Goal: Task Accomplishment & Management: Use online tool/utility

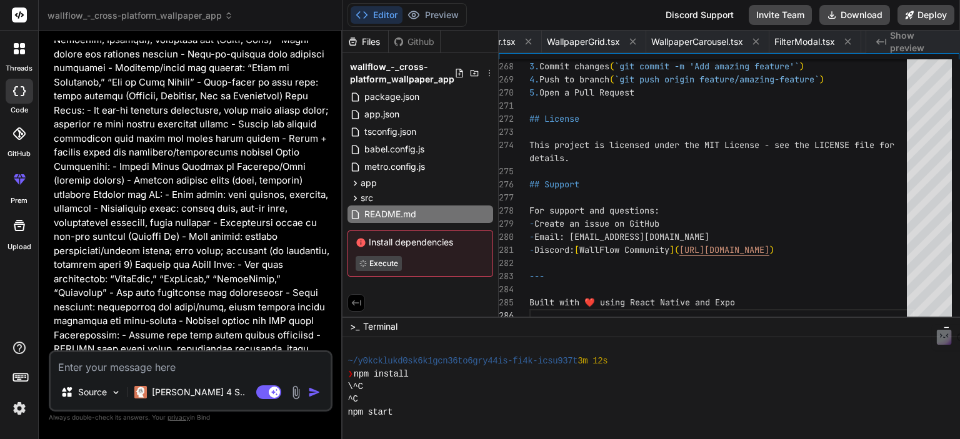
scroll to position [1408, 0]
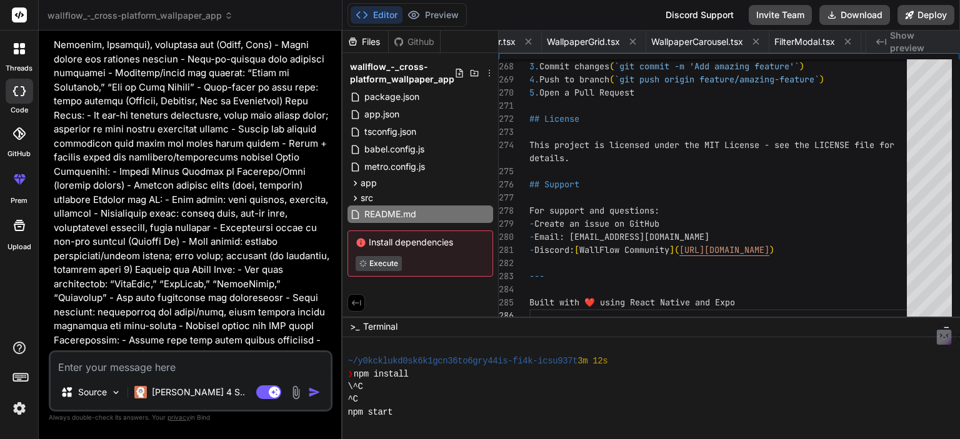
click at [891, 37] on span "Show preview" at bounding box center [920, 41] width 60 height 25
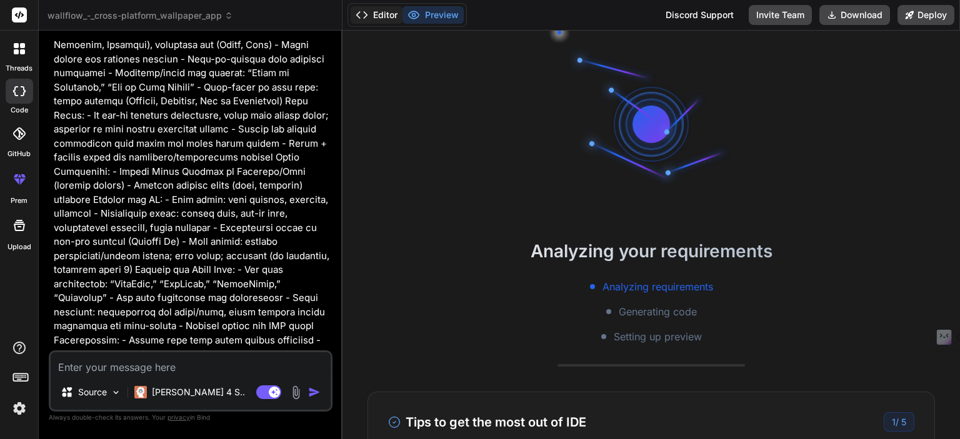
click at [387, 12] on button "Editor" at bounding box center [377, 14] width 52 height 17
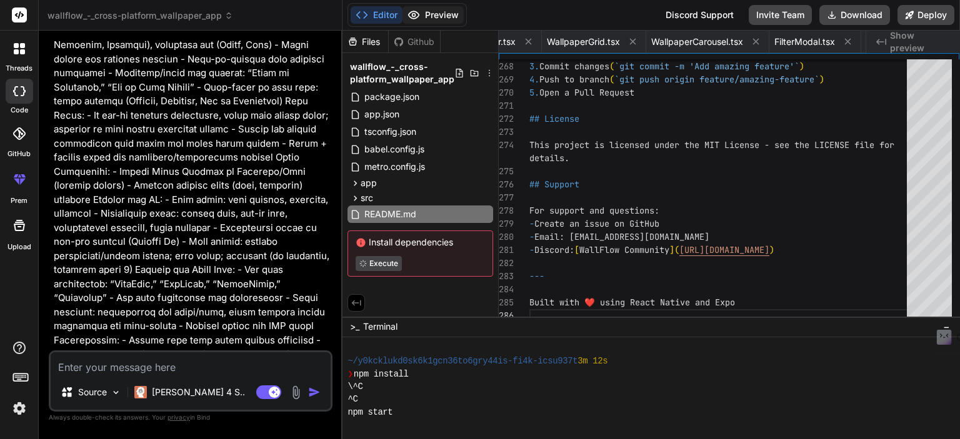
click at [426, 12] on button "Preview" at bounding box center [432, 14] width 61 height 17
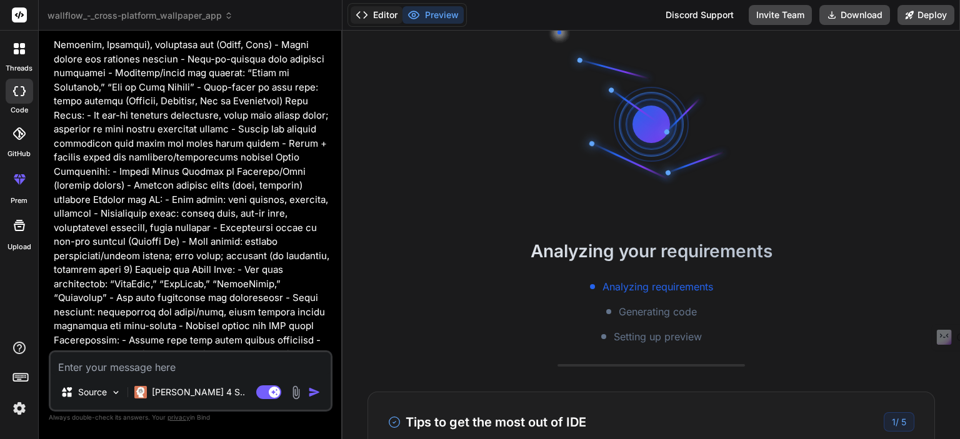
click at [369, 17] on button "Editor" at bounding box center [377, 14] width 52 height 17
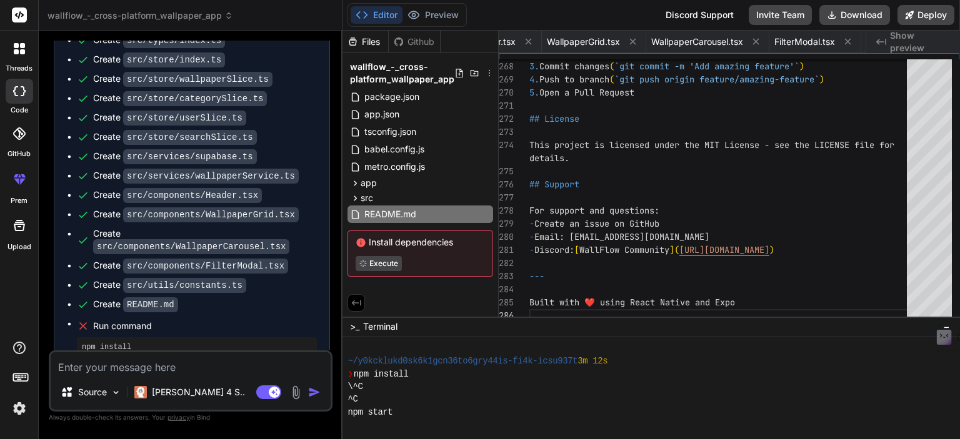
scroll to position [2908, 0]
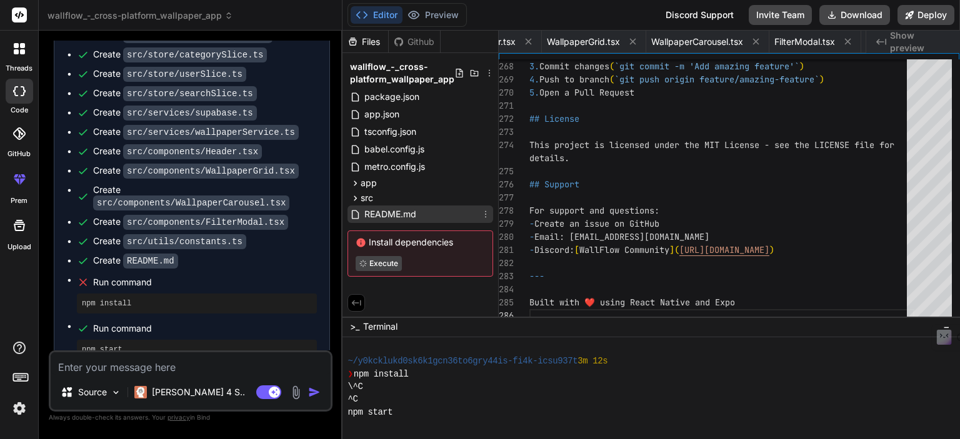
click at [386, 216] on span "README.md" at bounding box center [390, 214] width 54 height 15
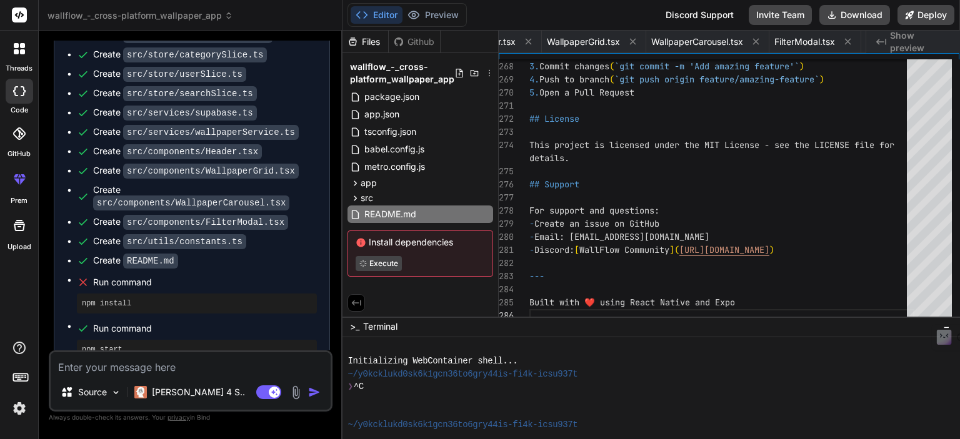
scroll to position [319, 0]
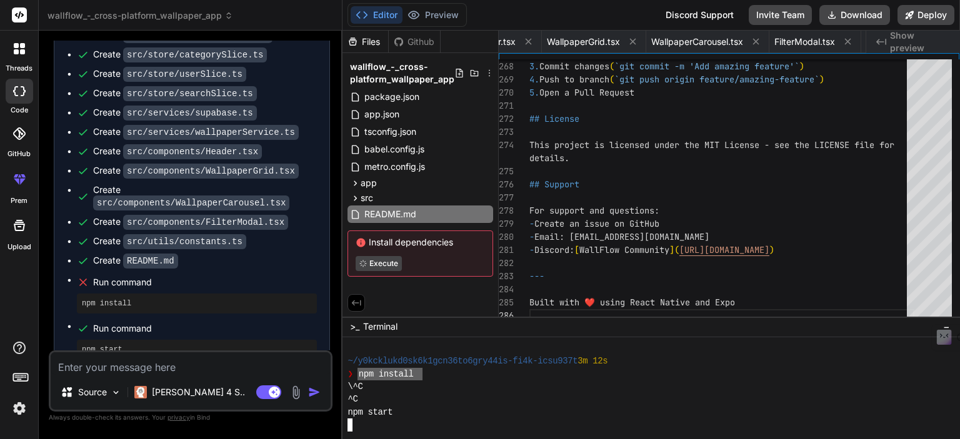
drag, startPoint x: 421, startPoint y: 376, endPoint x: 360, endPoint y: 374, distance: 60.6
click at [359, 374] on div "❯ npm install" at bounding box center [644, 374] width 595 height 12
type textarea "x"
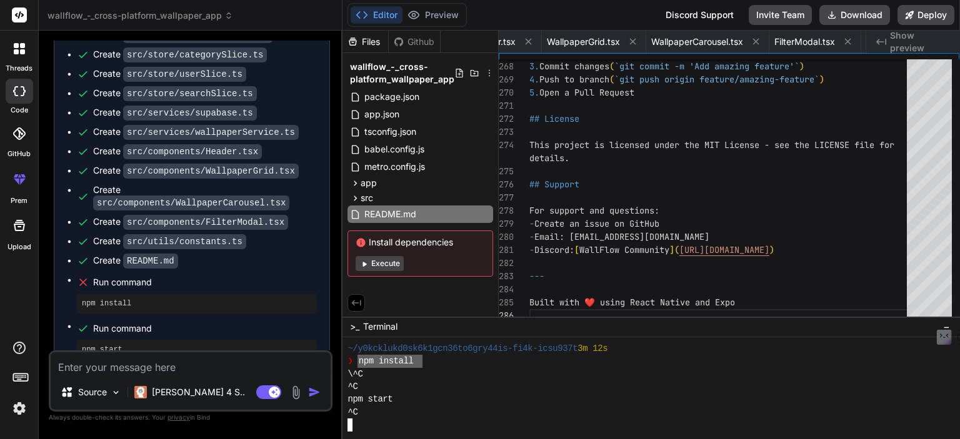
drag, startPoint x: 421, startPoint y: 359, endPoint x: 357, endPoint y: 363, distance: 63.8
click at [357, 363] on div "❯ npm install" at bounding box center [644, 361] width 595 height 12
type textarea "npm install"
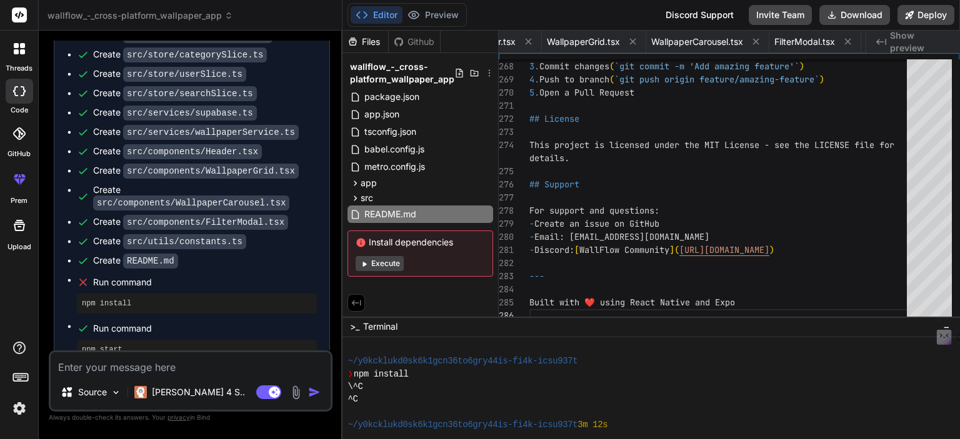
click at [379, 264] on button "Execute" at bounding box center [380, 263] width 48 height 15
type textarea "x"
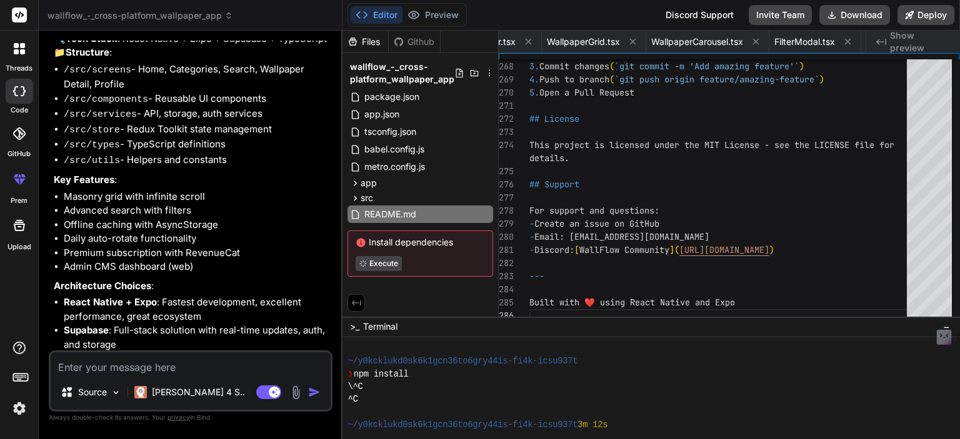
scroll to position [2105, 0]
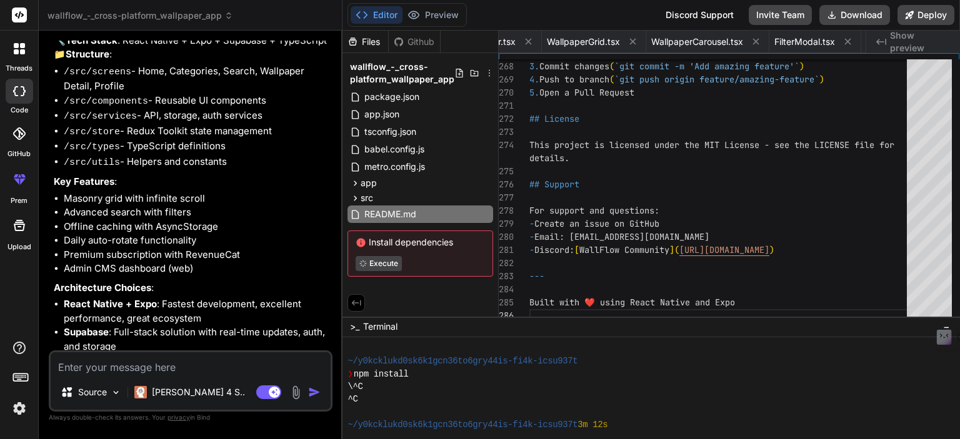
click at [11, 99] on div at bounding box center [19, 91] width 27 height 25
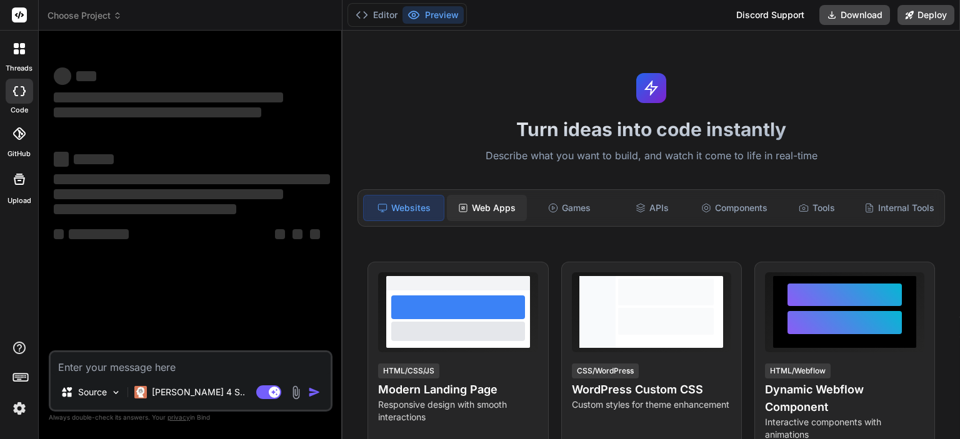
click at [486, 196] on div "Web Apps" at bounding box center [487, 208] width 80 height 26
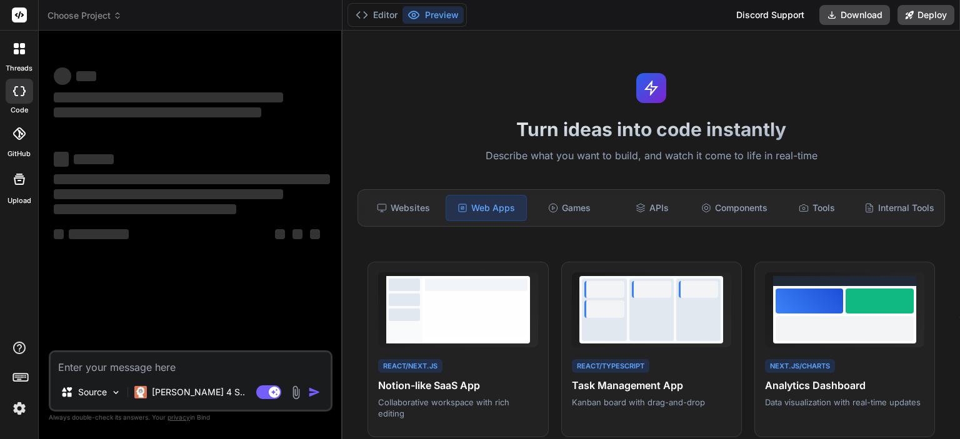
click at [103, 374] on textarea at bounding box center [191, 363] width 280 height 22
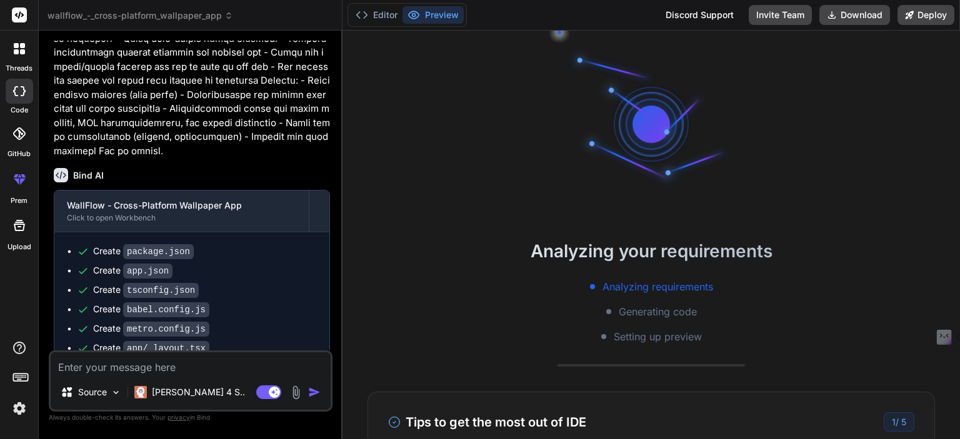
scroll to position [1787, 0]
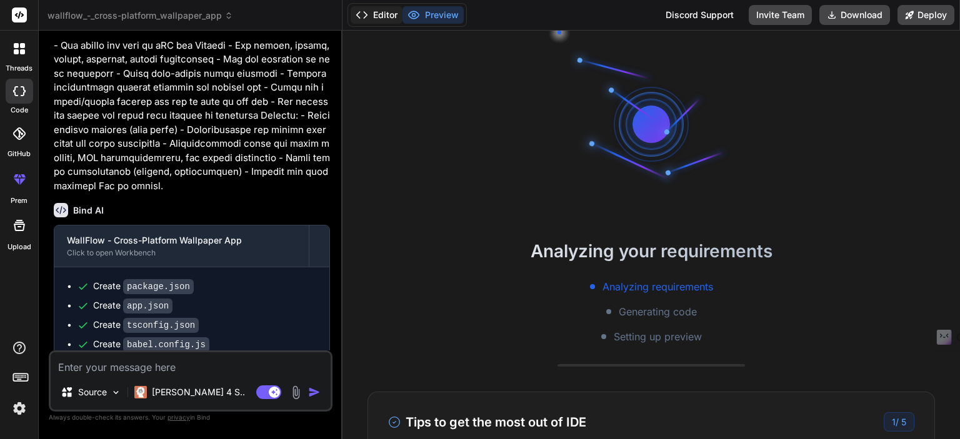
click at [392, 11] on button "Editor" at bounding box center [377, 14] width 52 height 17
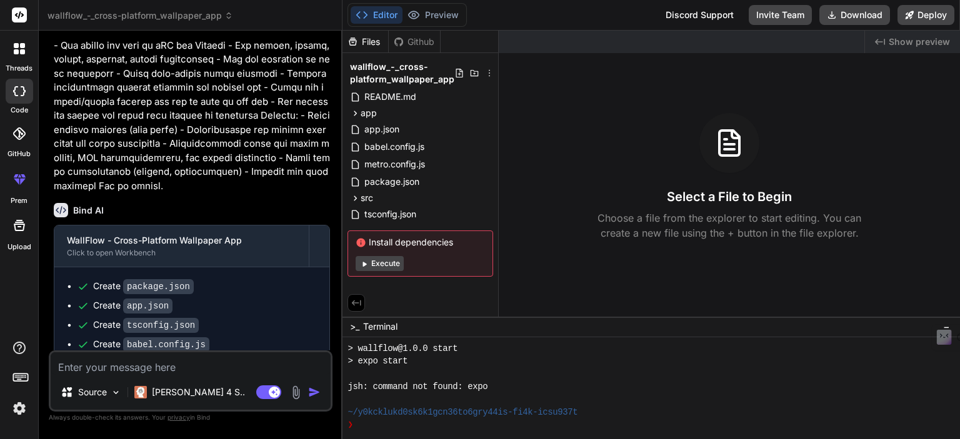
scroll to position [204, 0]
click at [392, 263] on button "Execute" at bounding box center [380, 263] width 48 height 15
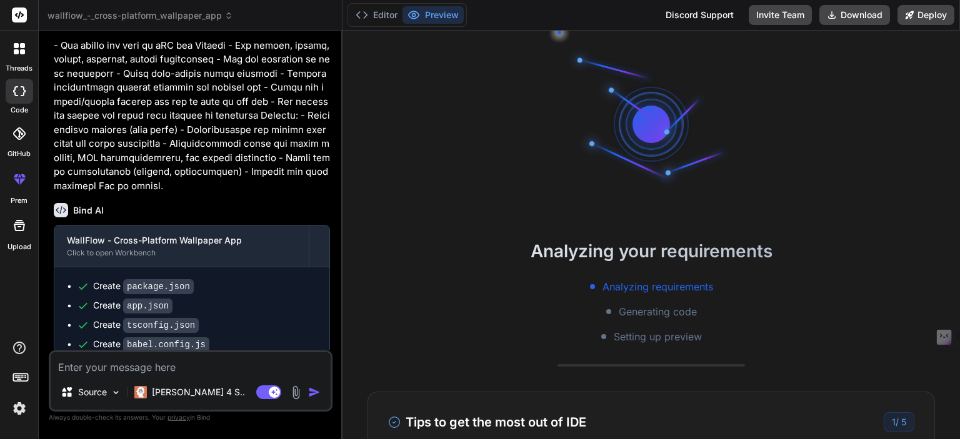
scroll to position [0, 0]
type textarea "x"
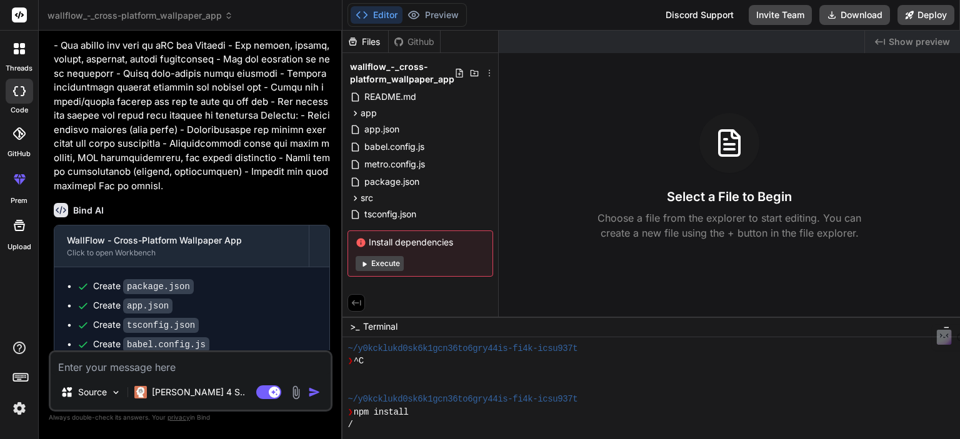
click at [533, 231] on div "Select a File to Begin Choose a file from the explorer to start editing. You ca…" at bounding box center [729, 176] width 461 height 127
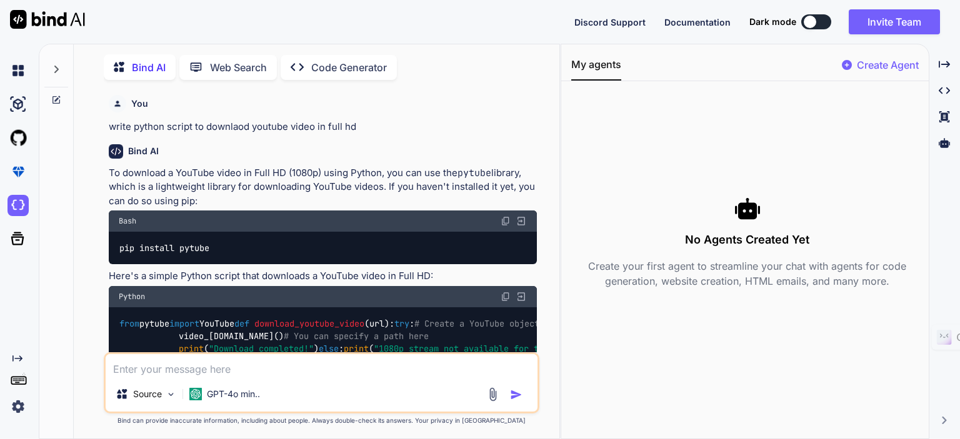
scroll to position [514, 0]
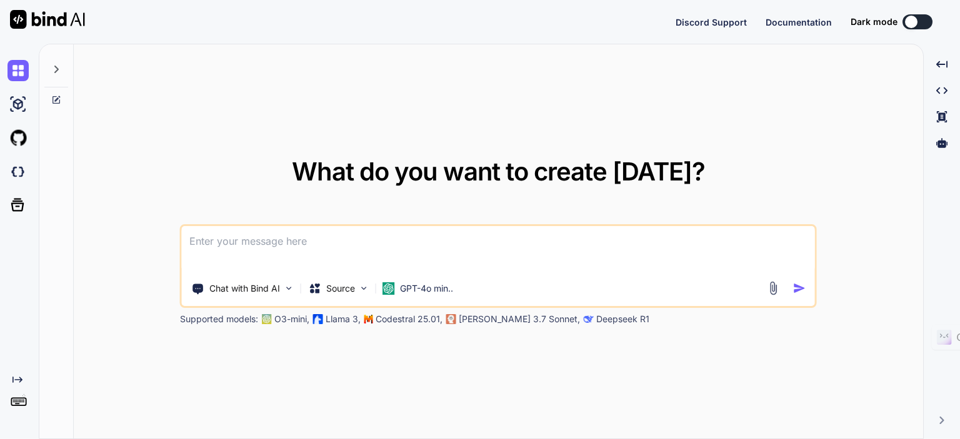
type textarea "x"
click at [217, 239] on textarea at bounding box center [498, 249] width 633 height 46
type textarea "c"
type textarea "x"
type textarea "cr"
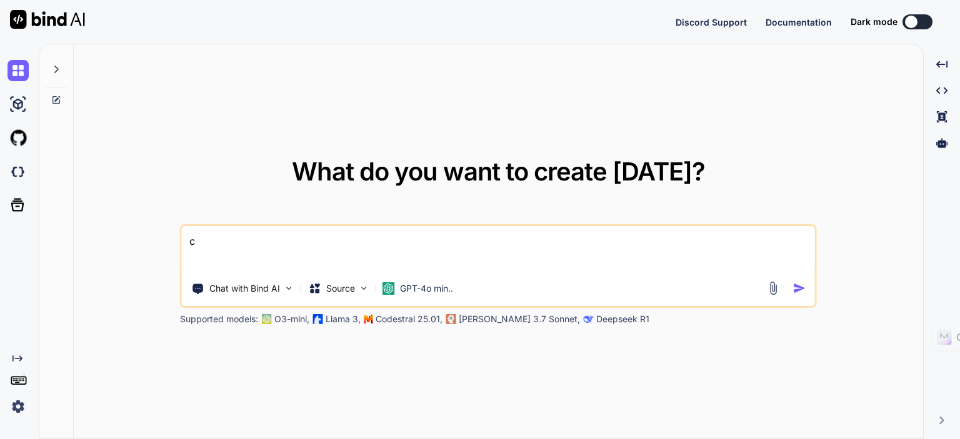
type textarea "x"
type textarea "cre"
type textarea "x"
type textarea "crea"
type textarea "x"
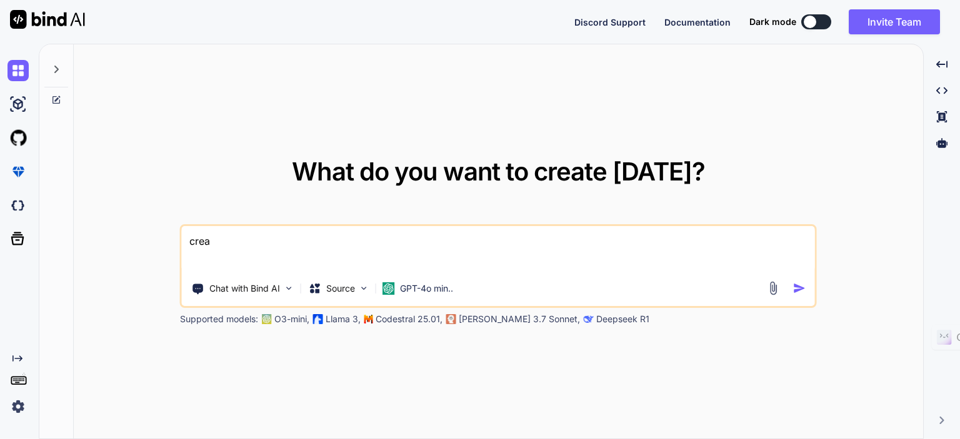
type textarea "creat"
type textarea "x"
type textarea "create"
type textarea "x"
type textarea "create"
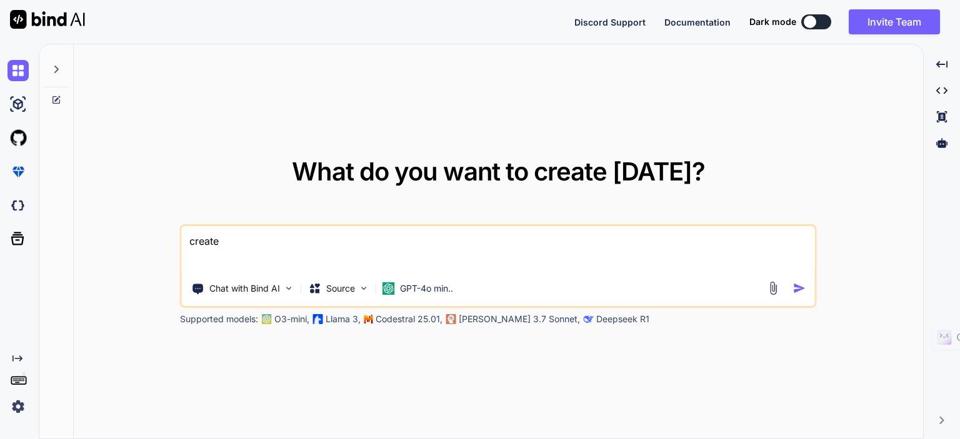
type textarea "x"
type textarea "create a"
type textarea "x"
type textarea "create a"
type textarea "x"
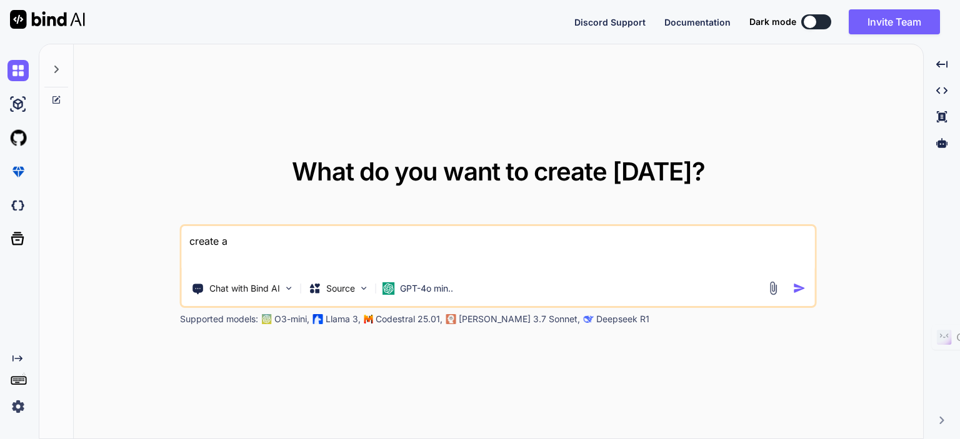
type textarea "create a s"
type textarea "x"
type textarea "create a sa"
type textarea "x"
type textarea "create a s"
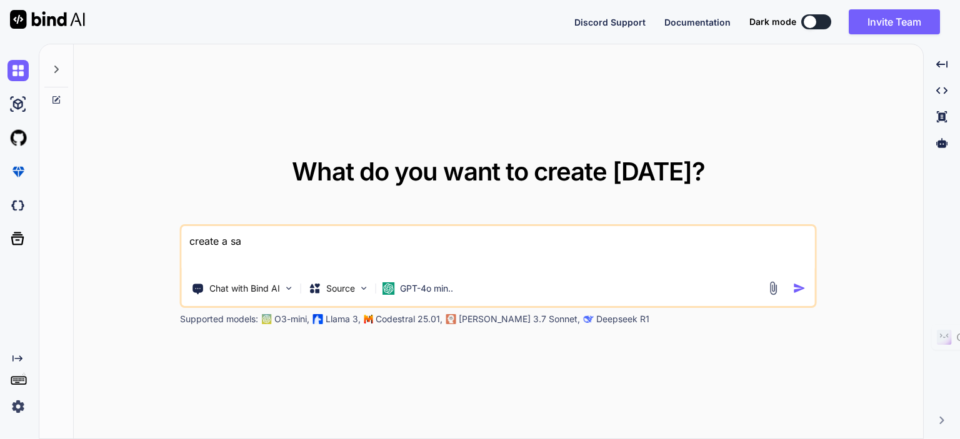
type textarea "x"
type textarea "create a"
type textarea "x"
type textarea "create a s"
type textarea "x"
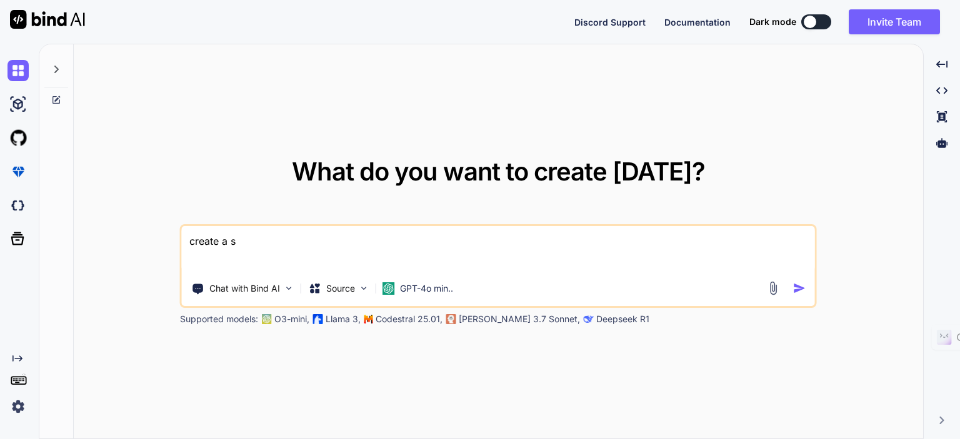
type textarea "create a sc"
type textarea "x"
type textarea "create a scr"
type textarea "x"
type textarea "create a scri"
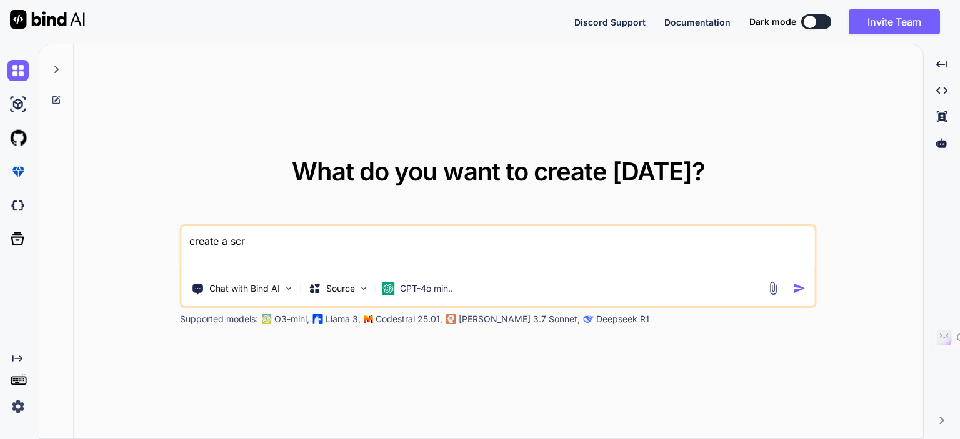
type textarea "x"
type textarea "create a scrip"
type textarea "x"
type textarea "create a script"
type textarea "x"
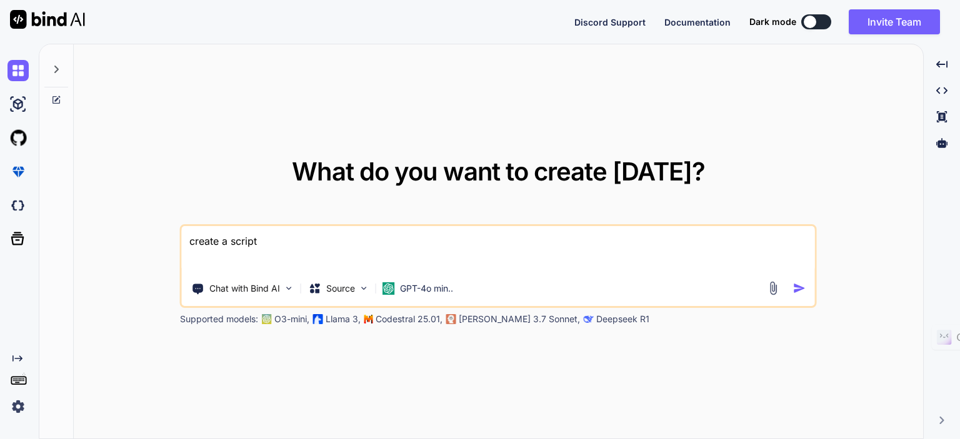
type textarea "create a script"
type textarea "x"
type textarea "create a script t"
type textarea "x"
type textarea "create a script to"
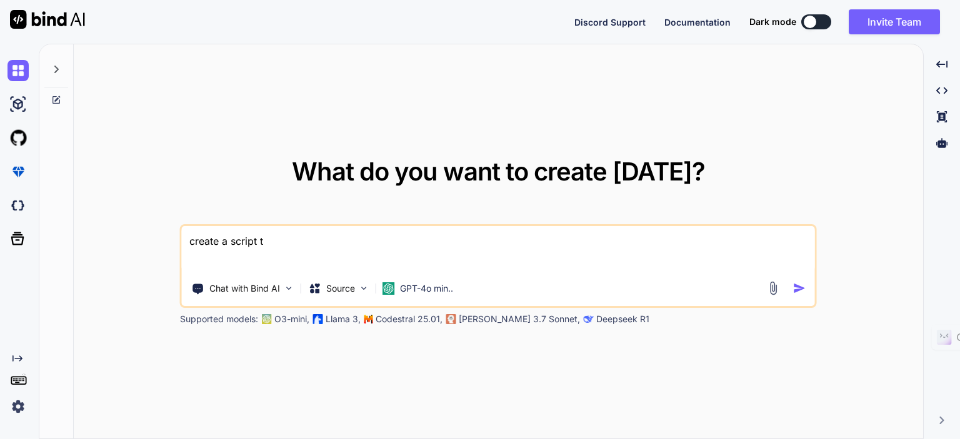
type textarea "x"
type textarea "create a script to"
type textarea "x"
type textarea "create a script to a"
type textarea "x"
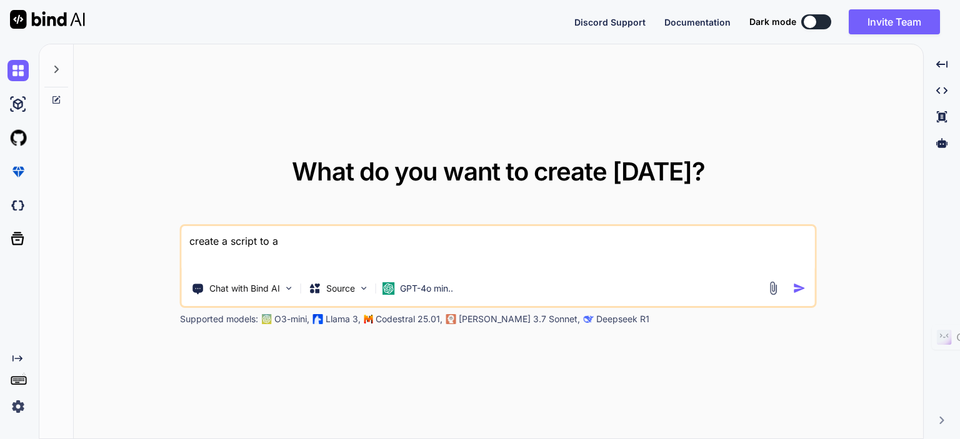
type textarea "create a script to au"
type textarea "x"
type textarea "create a script to aut"
type textarea "x"
type textarea "create a script to auto"
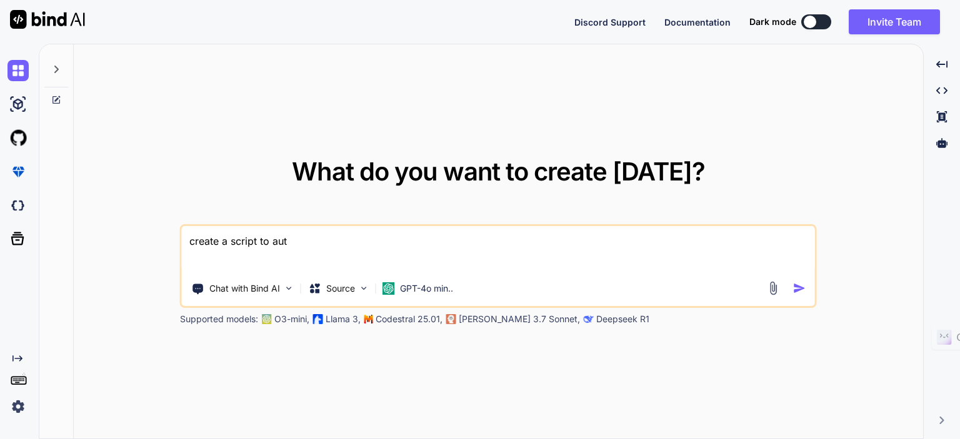
type textarea "x"
type textarea "create a script to auto"
type textarea "x"
type textarea "create a script to auto g"
type textarea "x"
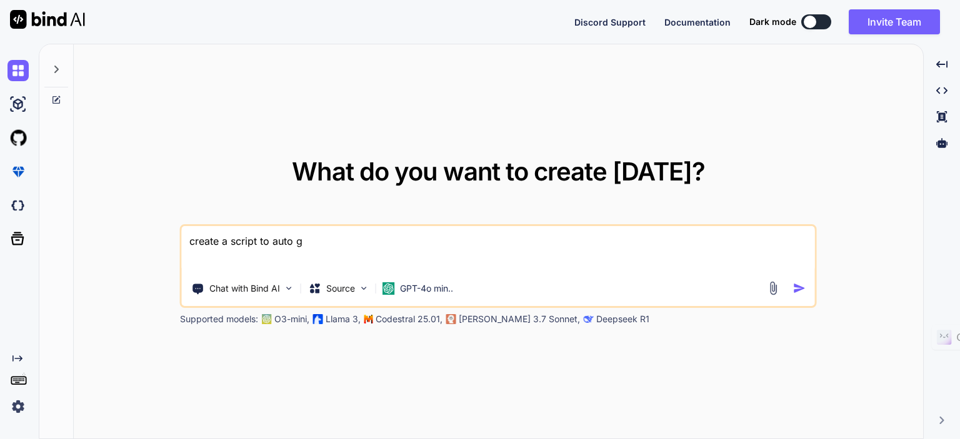
type textarea "create a script to auto"
type textarea "x"
type textarea "create a script to auto a"
type textarea "x"
type textarea "create a script to auto ad"
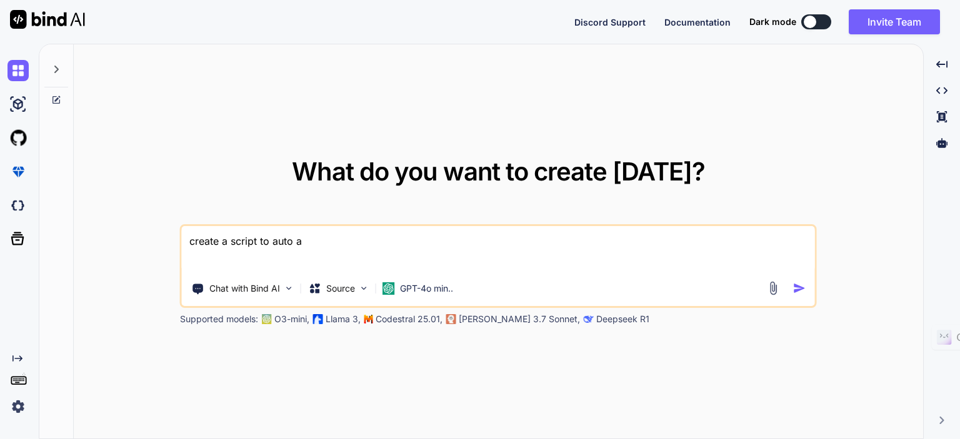
type textarea "x"
type textarea "create a script to auto add"
type textarea "x"
type textarea "create a script to auto add"
type textarea "x"
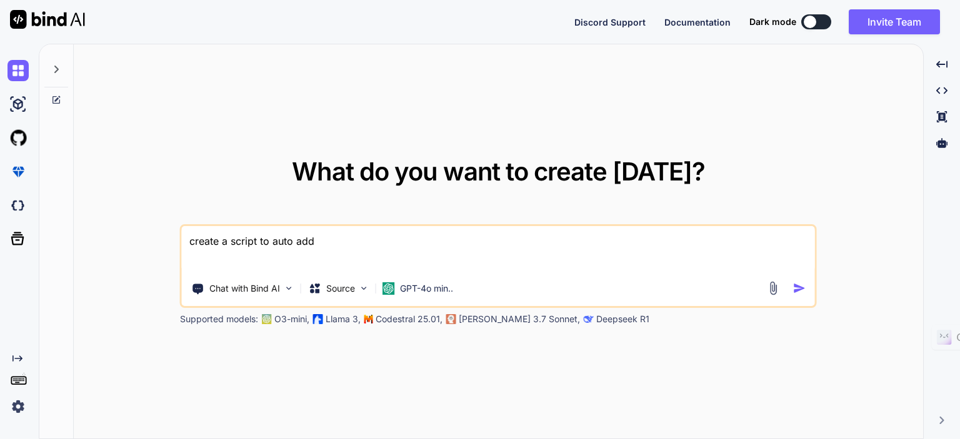
type textarea "create a script to auto add c"
type textarea "x"
type textarea "create a script to auto add ca"
type textarea "x"
type textarea "create a script to auto add cap"
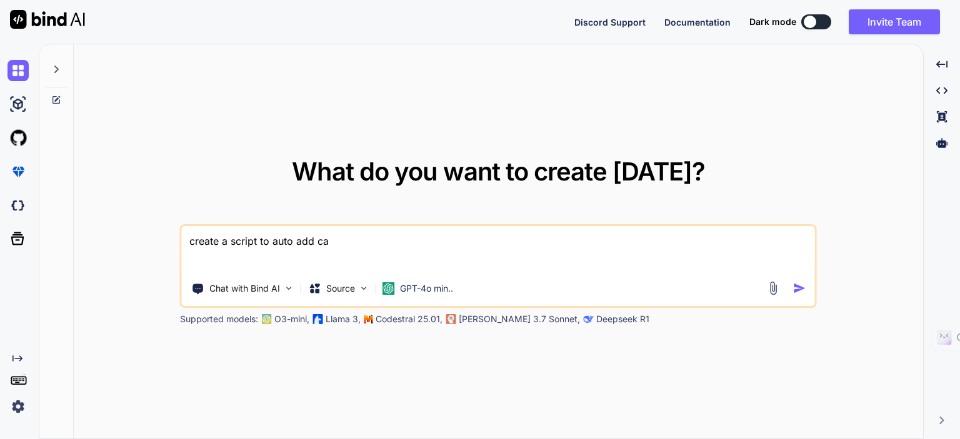
type textarea "x"
type textarea "create a script to auto add capt"
type textarea "x"
type textarea "create a script to auto add capti"
type textarea "x"
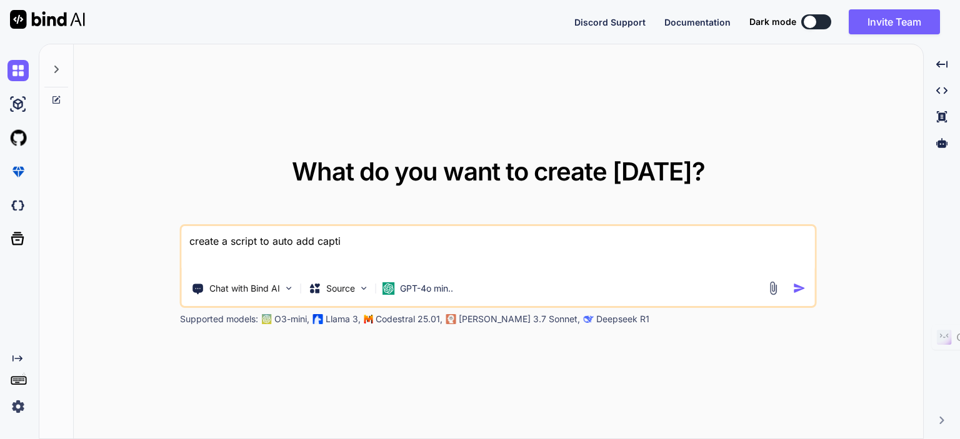
type textarea "create a script to auto add captio"
type textarea "x"
type textarea "create a script to auto add caption"
type textarea "x"
type textarea "create a script to auto add caption"
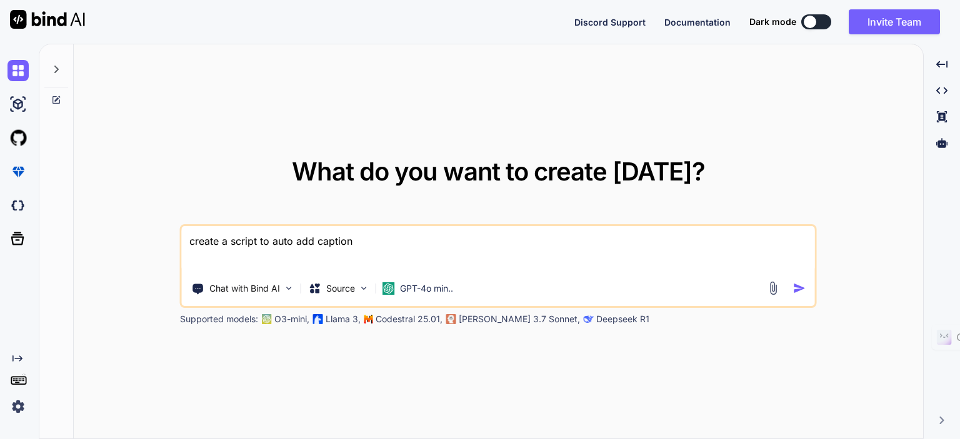
type textarea "x"
type textarea "create a script to auto add caption t"
type textarea "x"
type textarea "create a script to auto add caption to"
type textarea "x"
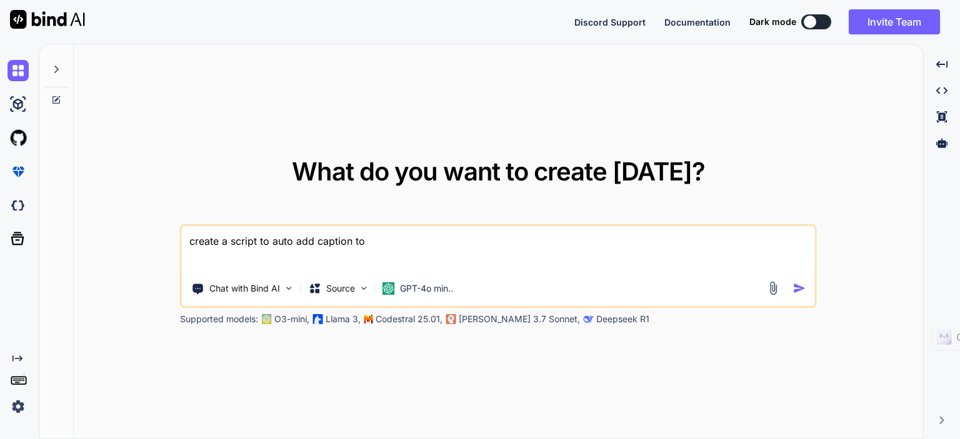
type textarea "create a script to auto add caption to"
type textarea "x"
type textarea "create a script to auto add caption to v"
type textarea "x"
type textarea "create a script to auto add caption to vi"
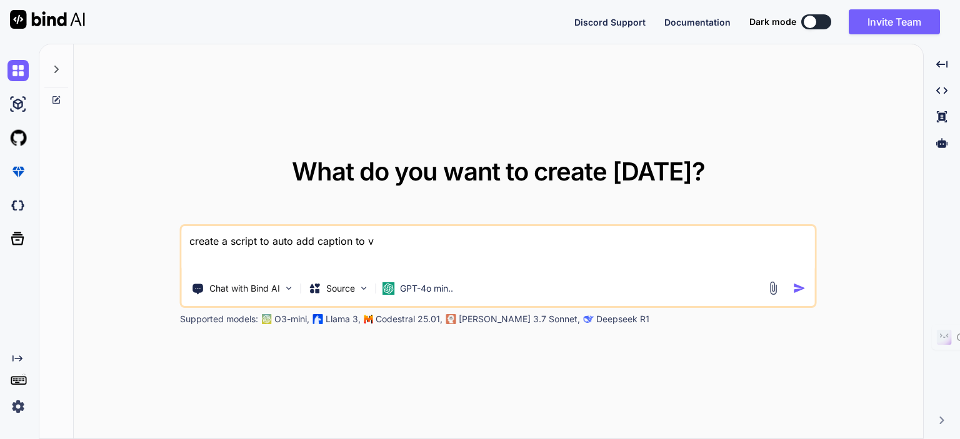
type textarea "x"
type textarea "create a script to auto add caption to vid"
type textarea "x"
type textarea "create a script to auto add caption to vide"
type textarea "x"
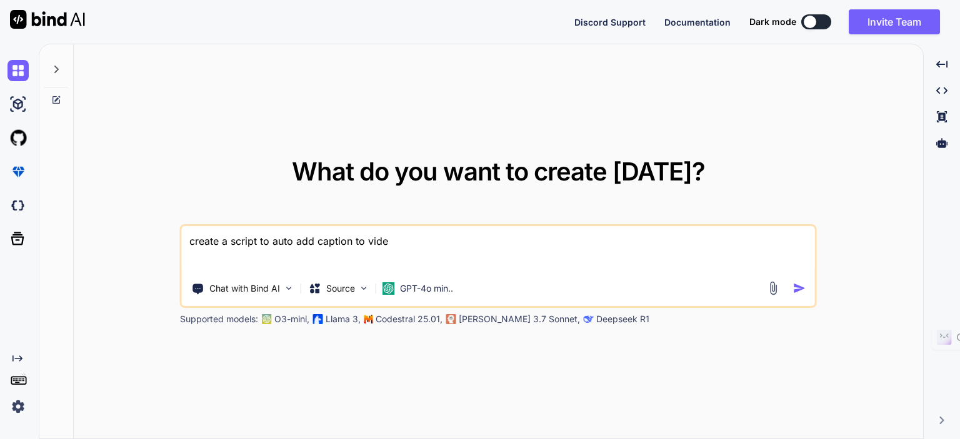
type textarea "create a script to auto add caption to video"
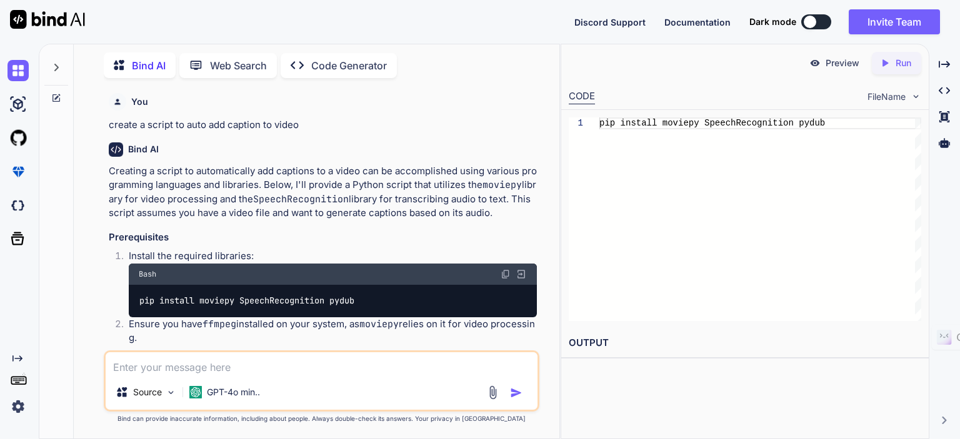
click at [228, 256] on p "Install the required libraries:" at bounding box center [333, 256] width 408 height 14
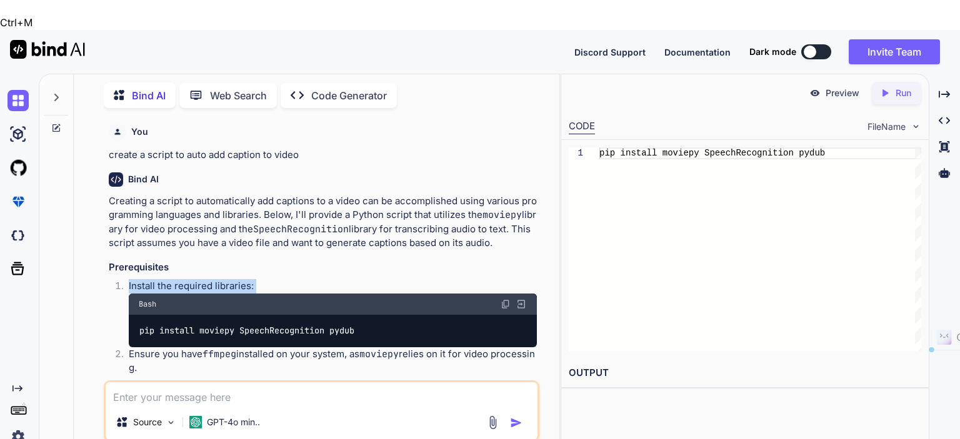
click at [228, 279] on p "Install the required libraries:" at bounding box center [333, 286] width 408 height 14
click at [276, 261] on h3 "Prerequisites" at bounding box center [323, 268] width 428 height 14
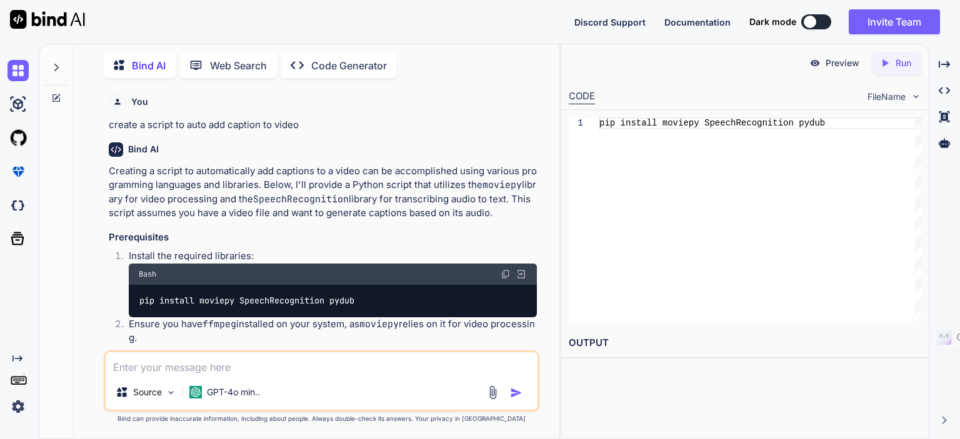
click at [819, 19] on button at bounding box center [816, 21] width 30 height 15
click at [815, 21] on button at bounding box center [816, 21] width 30 height 15
click at [812, 16] on button at bounding box center [816, 21] width 30 height 15
click at [807, 24] on div at bounding box center [810, 22] width 12 height 12
type textarea "x"
